Goal: Transaction & Acquisition: Obtain resource

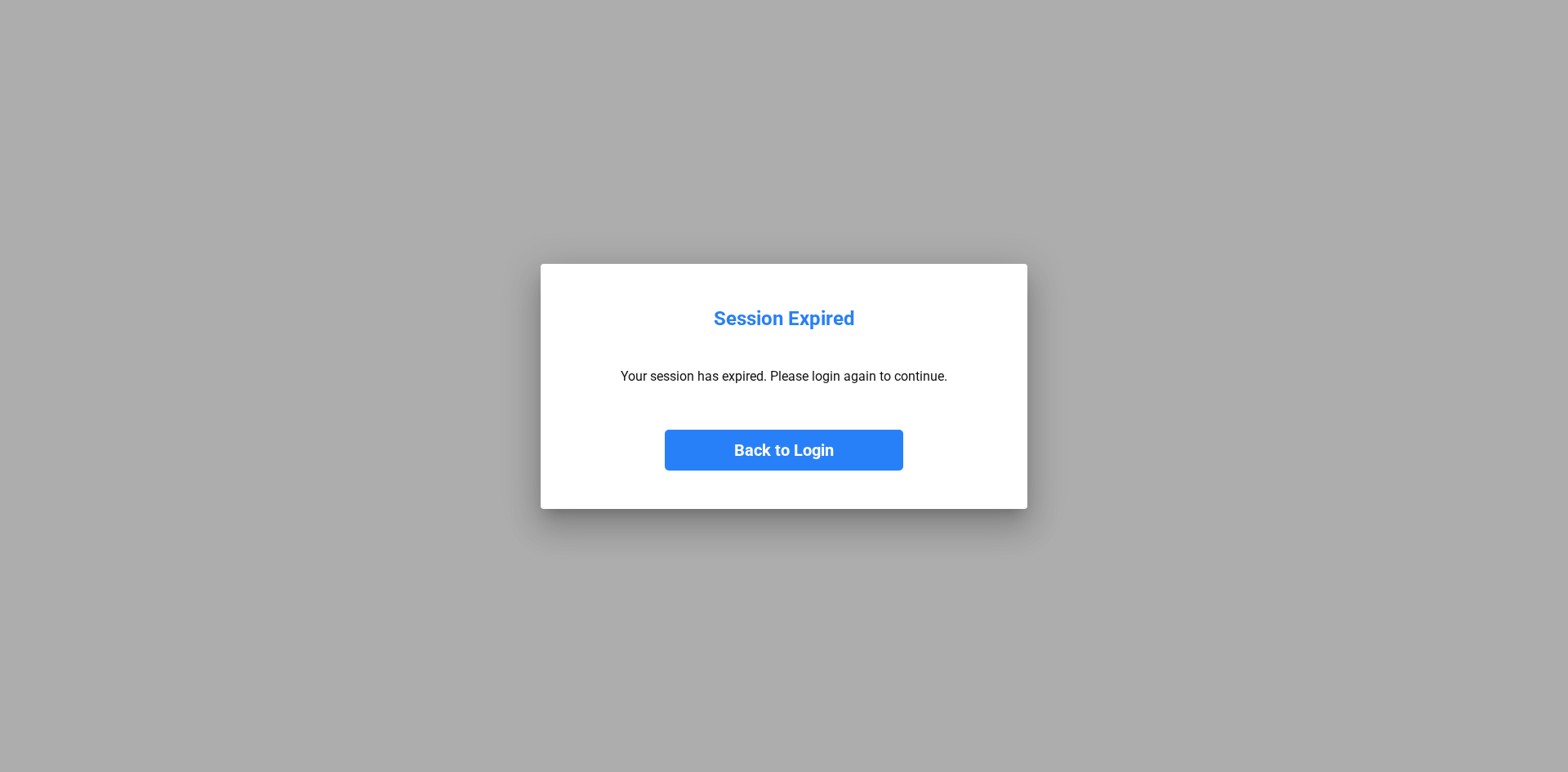
click at [733, 440] on button "Back to Login" at bounding box center [783, 450] width 238 height 41
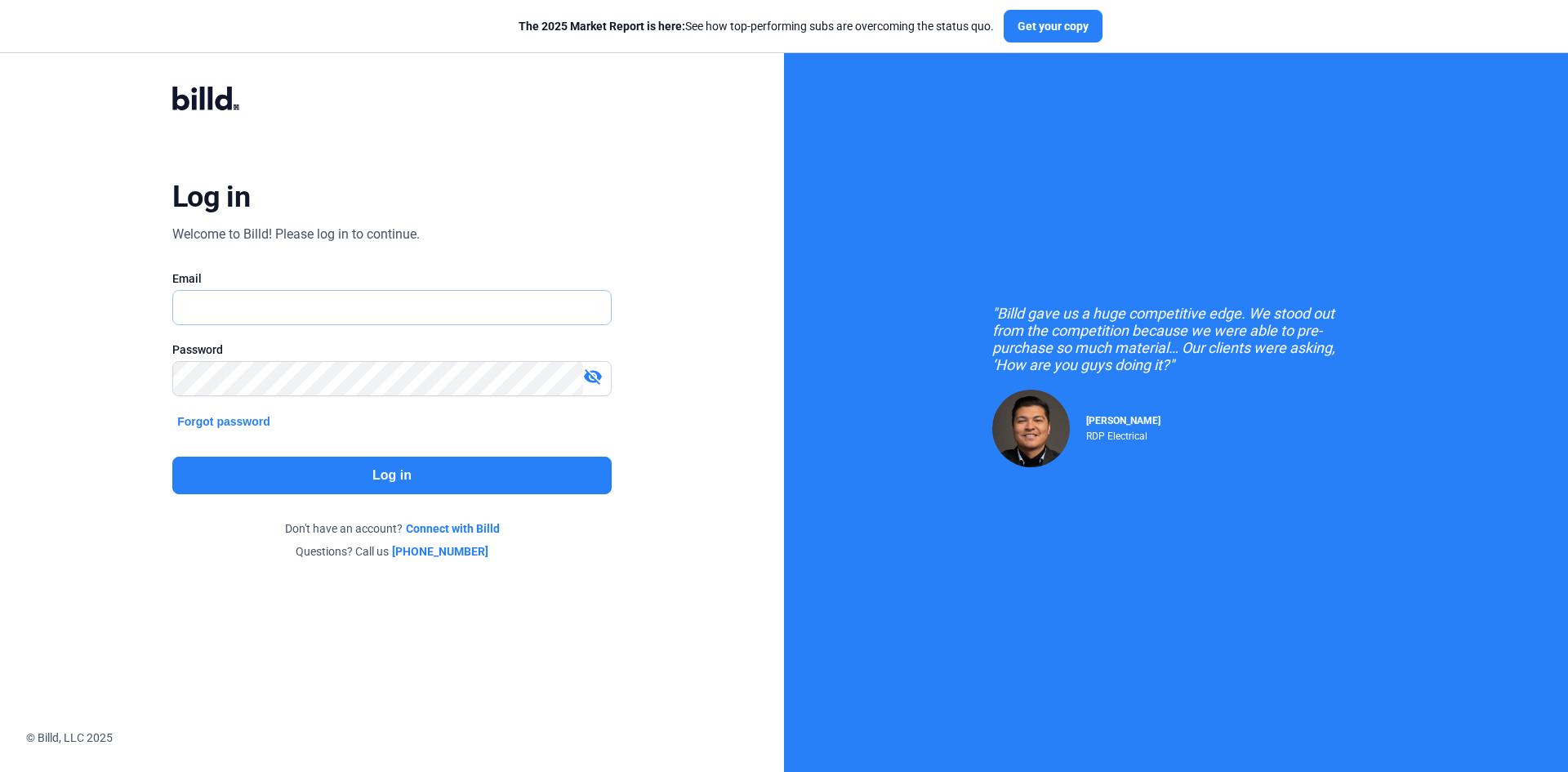
type input "[EMAIL_ADDRESS][DOMAIN_NAME]"
click at [404, 475] on button "Log in" at bounding box center [391, 475] width 439 height 38
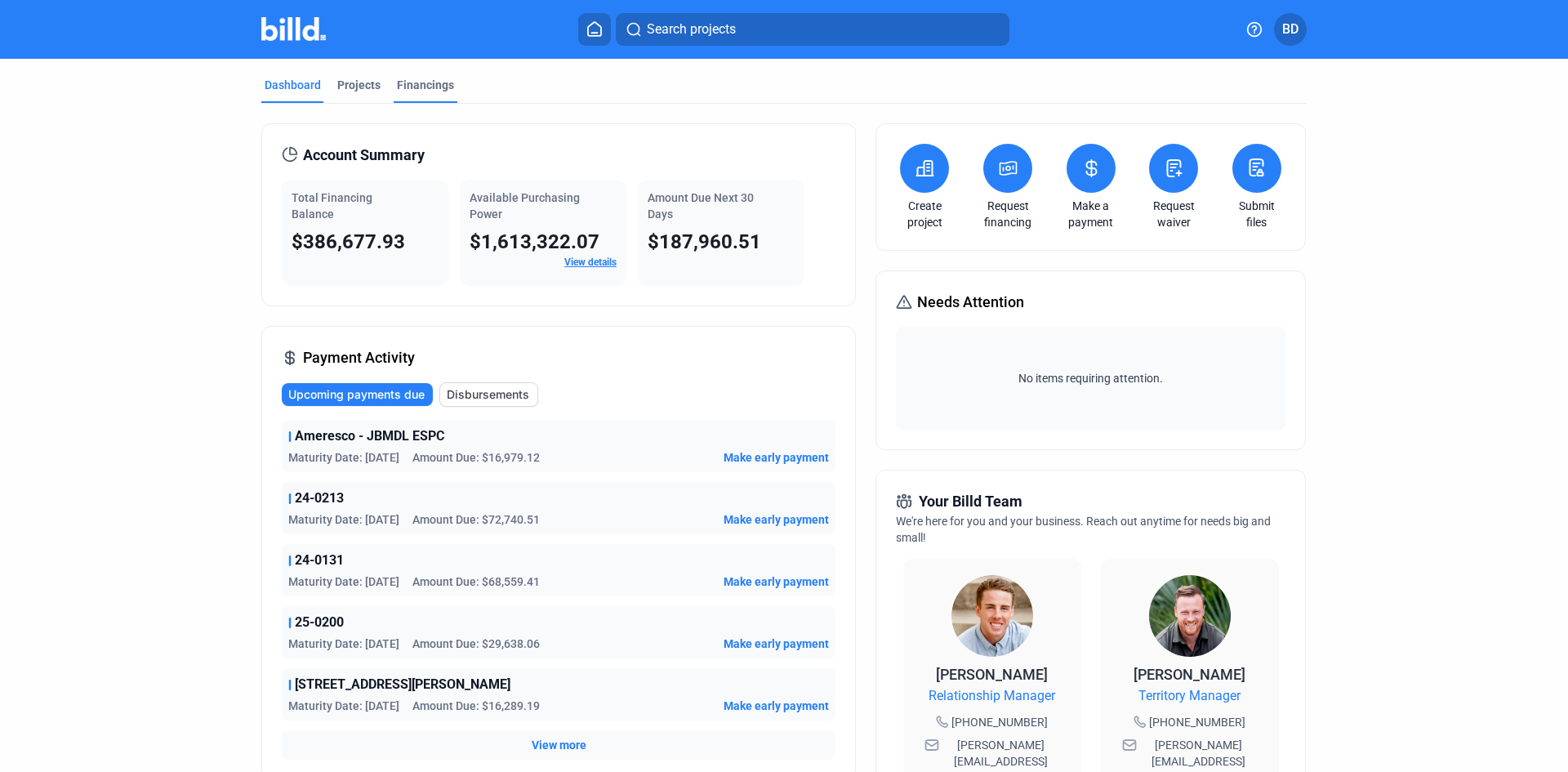
click at [436, 82] on div "Financings" at bounding box center [425, 85] width 57 height 16
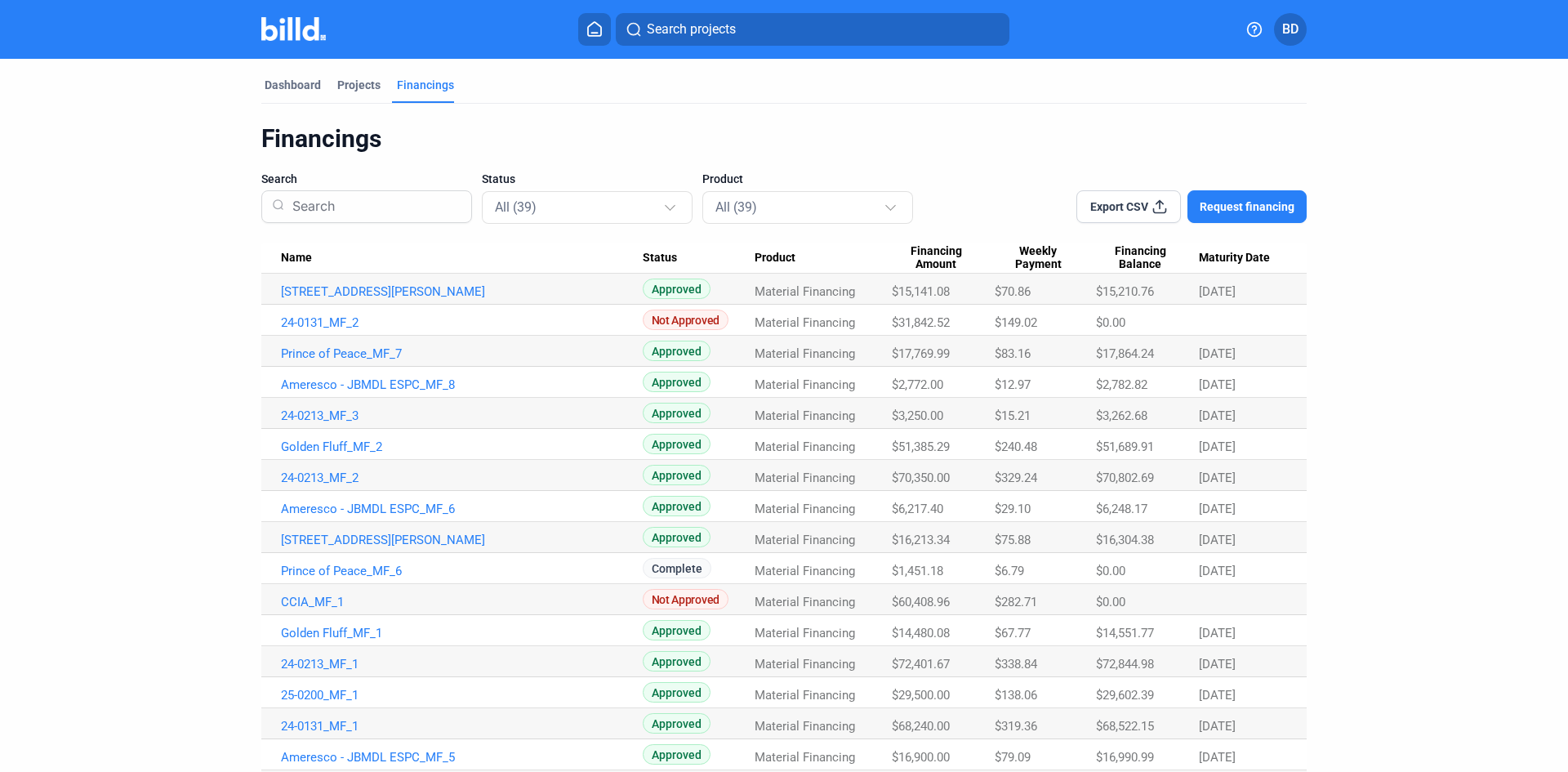
click at [1132, 204] on span "Export CSV" at bounding box center [1119, 207] width 58 height 16
click at [1151, 202] on icon at bounding box center [1160, 207] width 16 height 16
click at [1487, 255] on div "Dashboard Projects Financings Financings Search Status All (39) Product All (39…" at bounding box center [784, 771] width 1568 height 1425
